Goal: Task Accomplishment & Management: Use online tool/utility

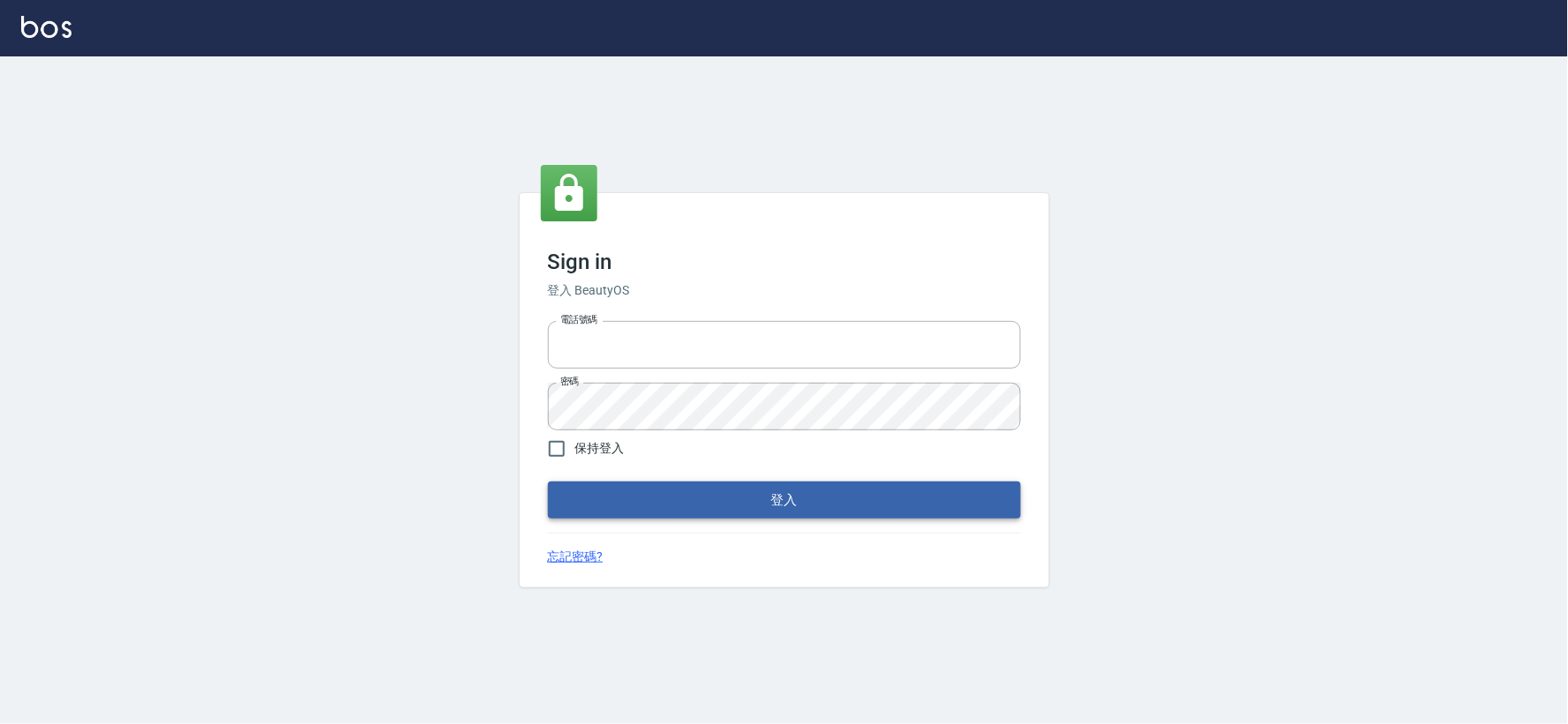
type input "034258365"
click at [744, 489] on button "登入" at bounding box center [784, 500] width 473 height 37
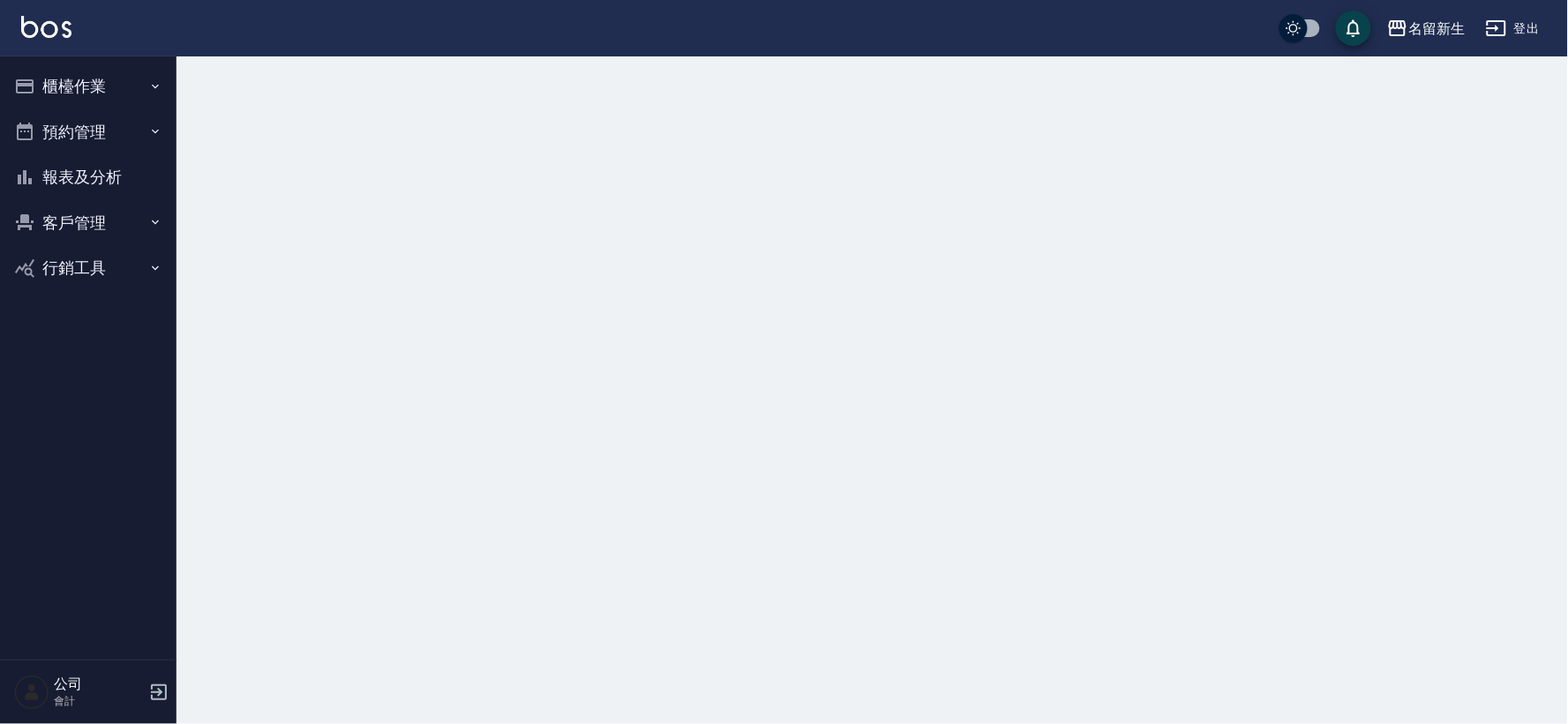
click at [49, 70] on button "櫃檯作業" at bounding box center [88, 86] width 162 height 46
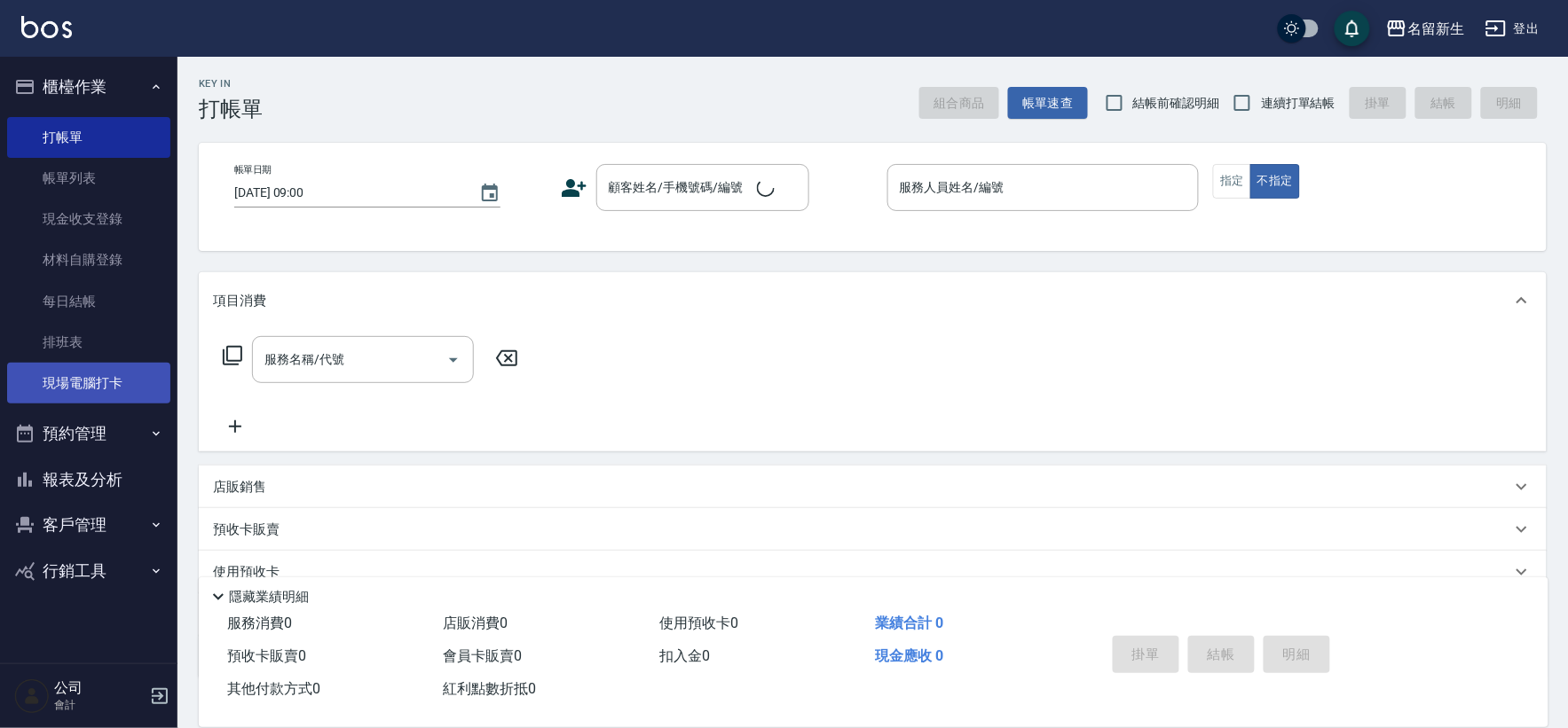
click at [89, 387] on link "現場電腦打卡" at bounding box center [89, 383] width 163 height 40
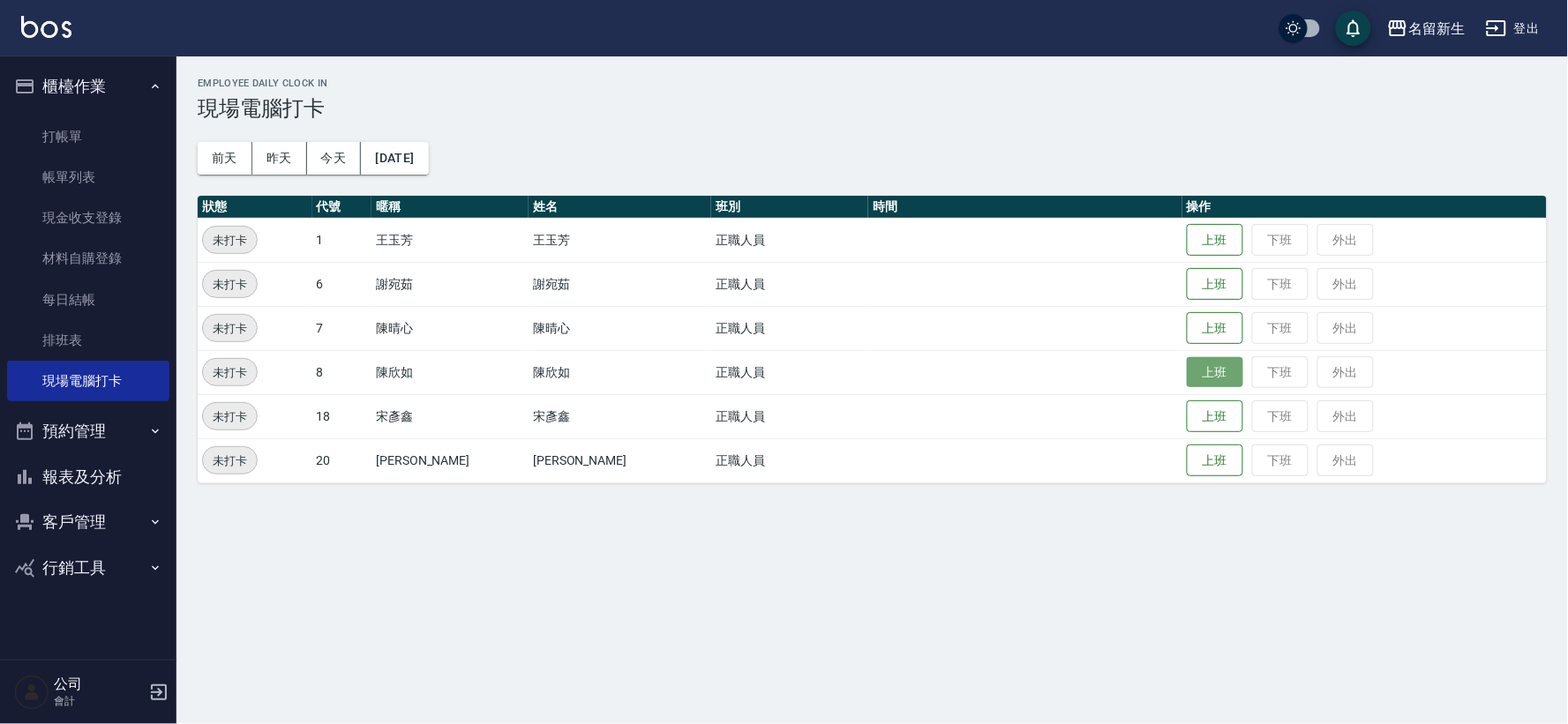
click at [1193, 357] on button "上班" at bounding box center [1215, 373] width 57 height 31
click at [1188, 331] on button "上班" at bounding box center [1215, 329] width 57 height 31
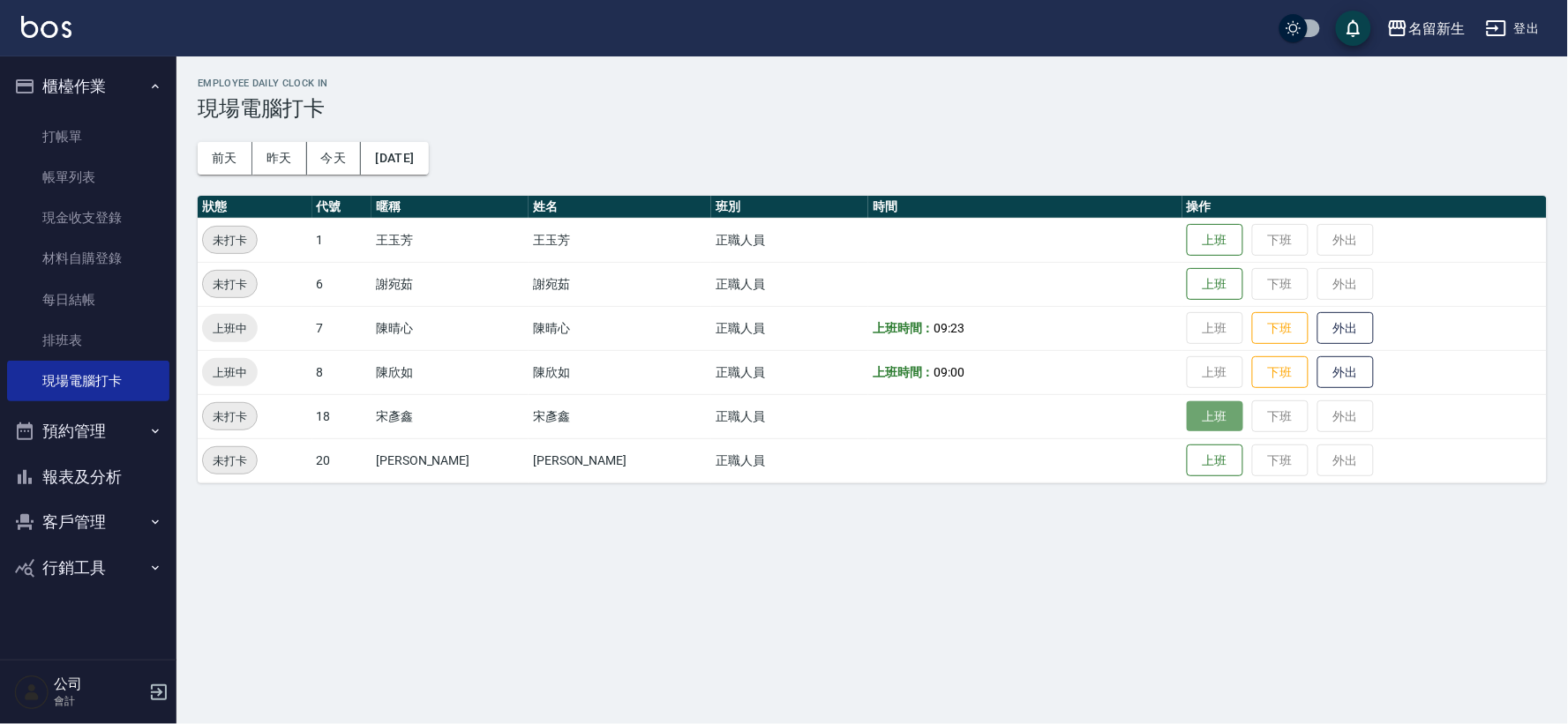
click at [1204, 425] on button "上班" at bounding box center [1215, 417] width 57 height 31
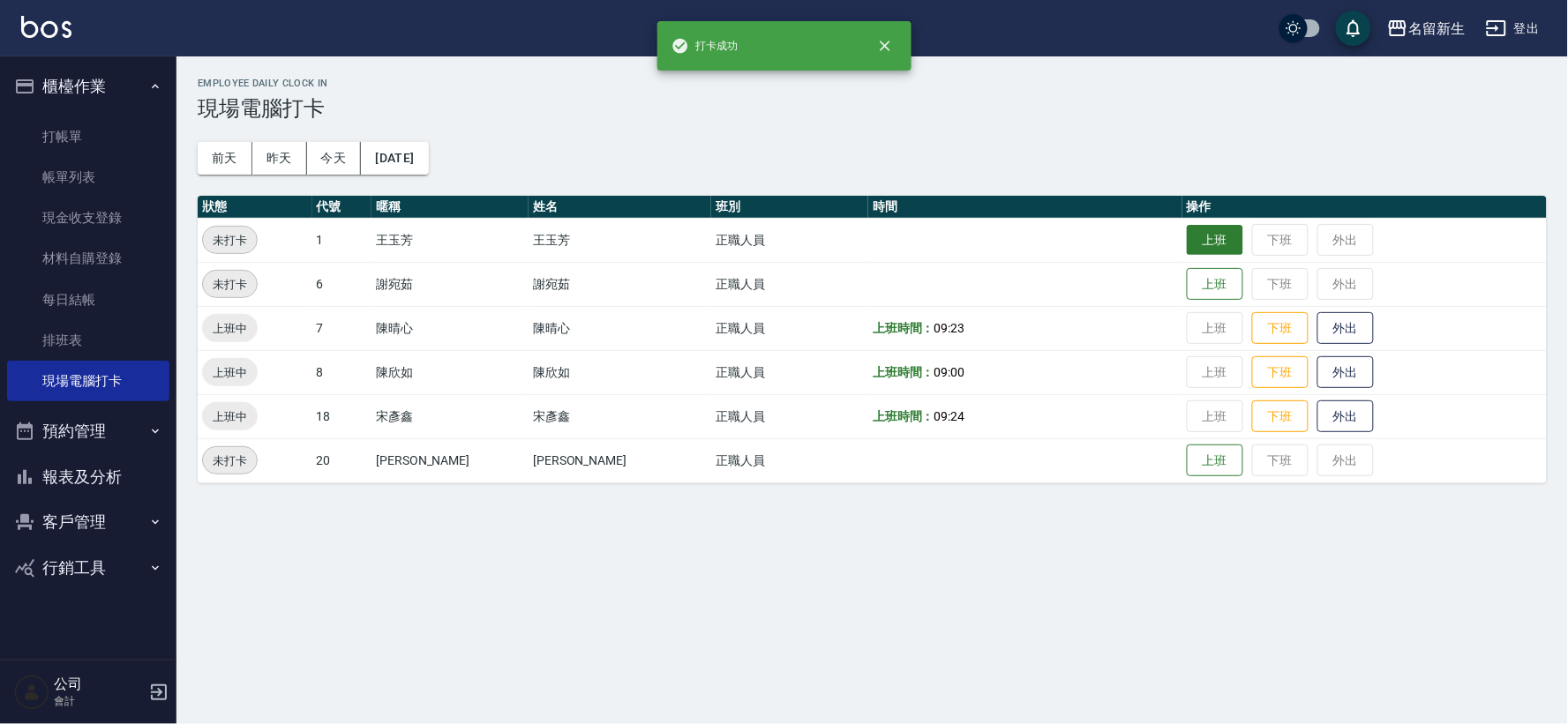
click at [1195, 231] on button "上班" at bounding box center [1215, 241] width 57 height 31
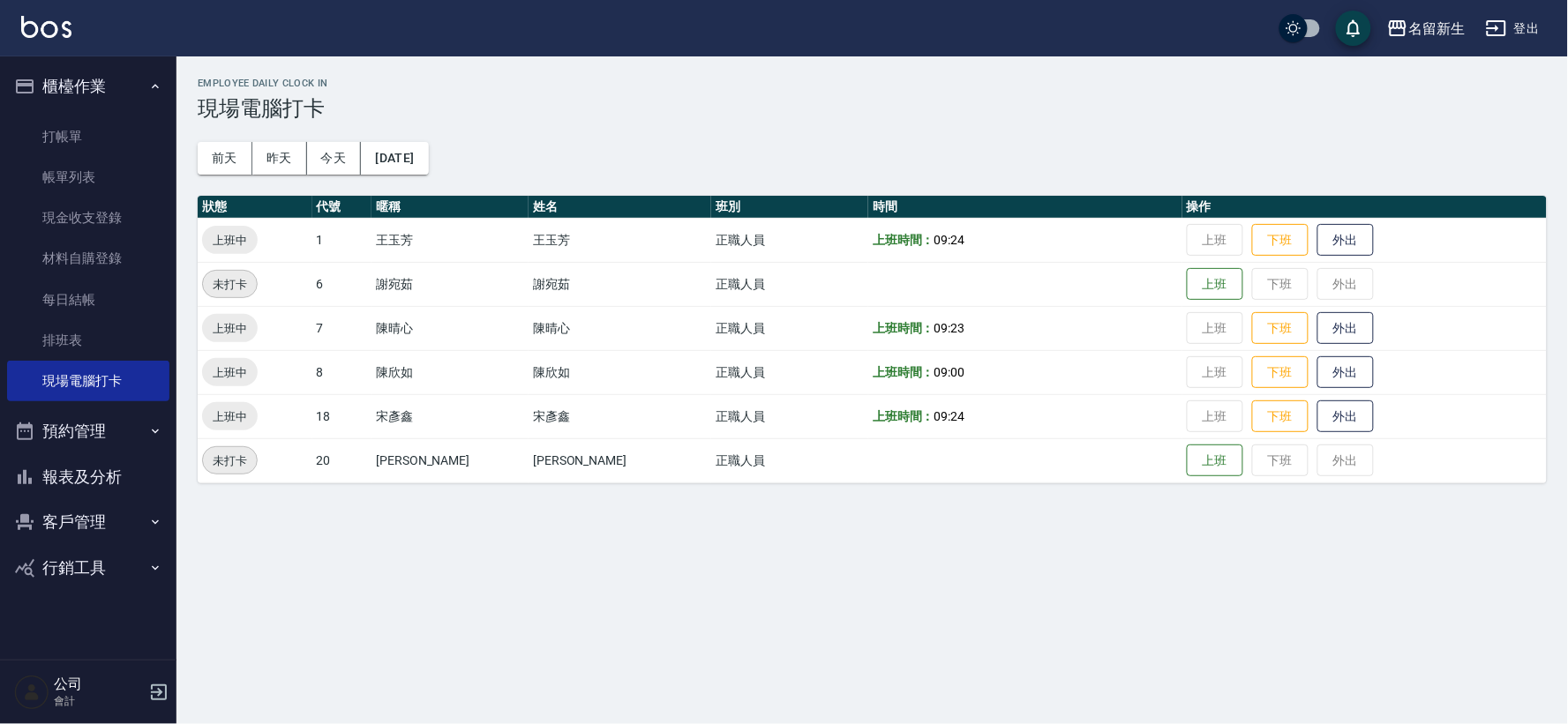
click at [1182, 300] on td "上班 下班 外出" at bounding box center [1364, 284] width 364 height 44
click at [1186, 288] on button "上班" at bounding box center [1215, 285] width 57 height 31
